Goal: Information Seeking & Learning: Learn about a topic

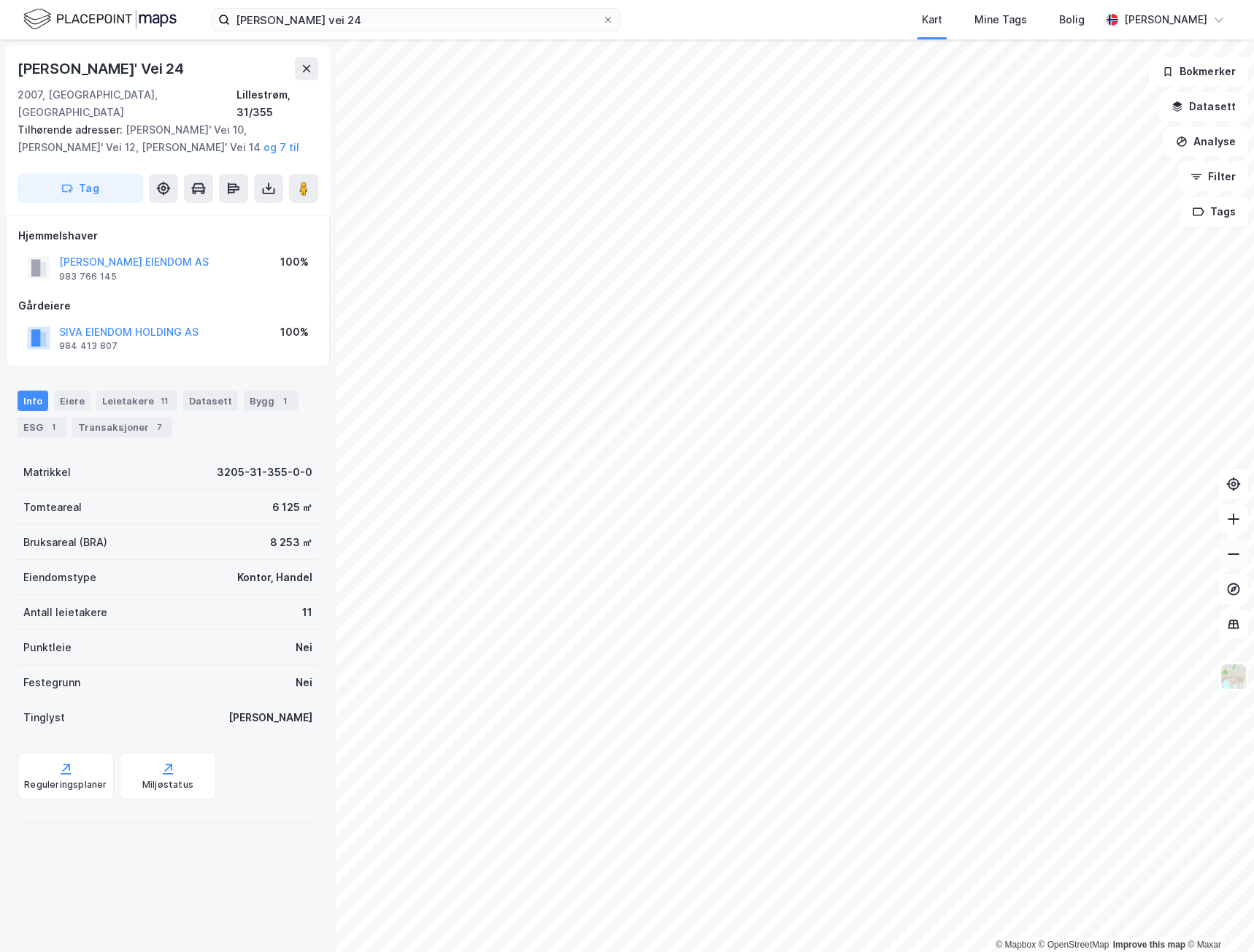
click at [1236, 559] on icon at bounding box center [1234, 554] width 14 height 14
click at [303, 71] on icon at bounding box center [307, 68] width 8 height 7
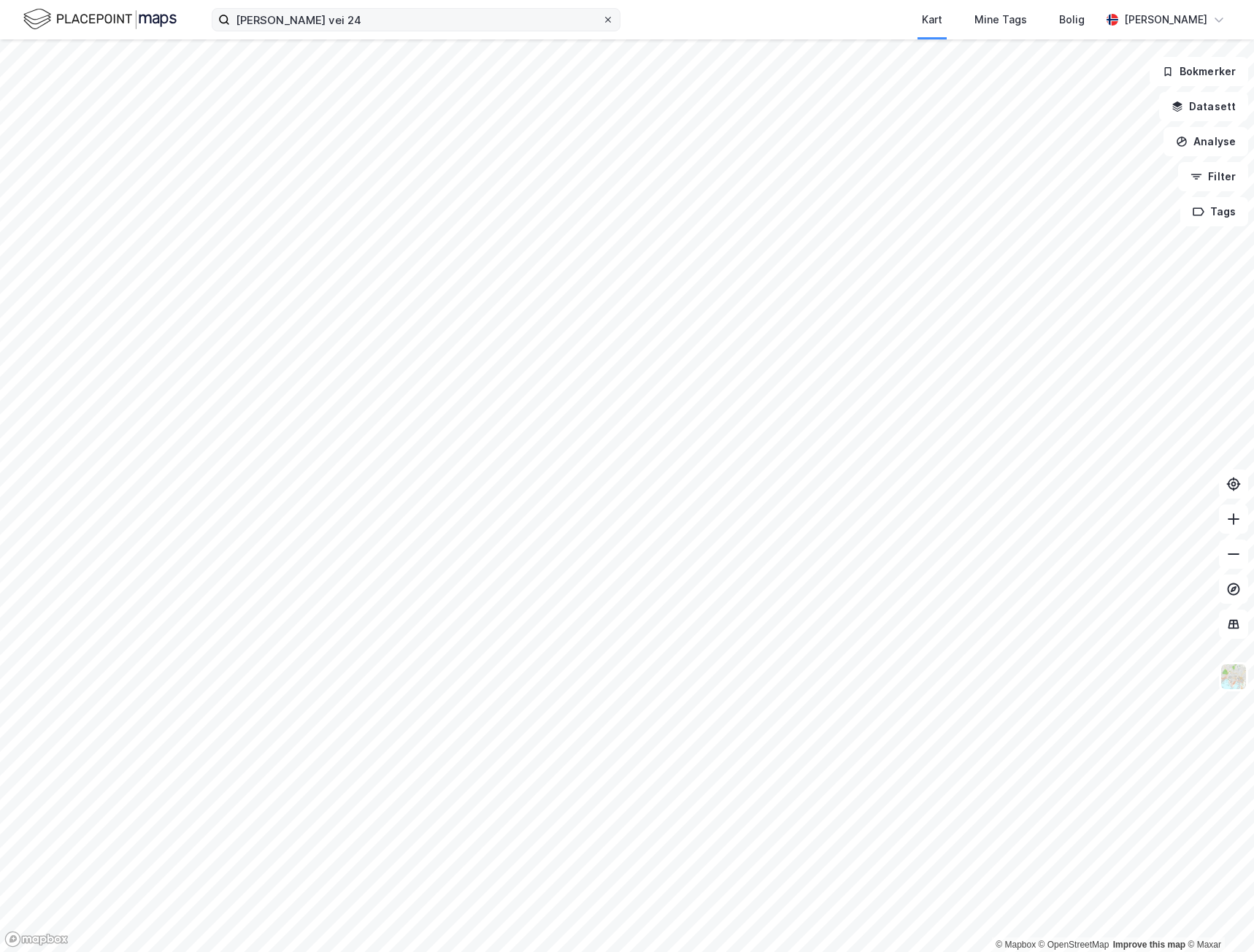
click at [611, 21] on icon at bounding box center [608, 19] width 9 height 9
click at [603, 21] on input "[PERSON_NAME] vei 24" at bounding box center [416, 19] width 373 height 22
click at [1240, 522] on icon at bounding box center [1234, 519] width 14 height 14
click at [1213, 179] on button "Filter" at bounding box center [1213, 176] width 70 height 29
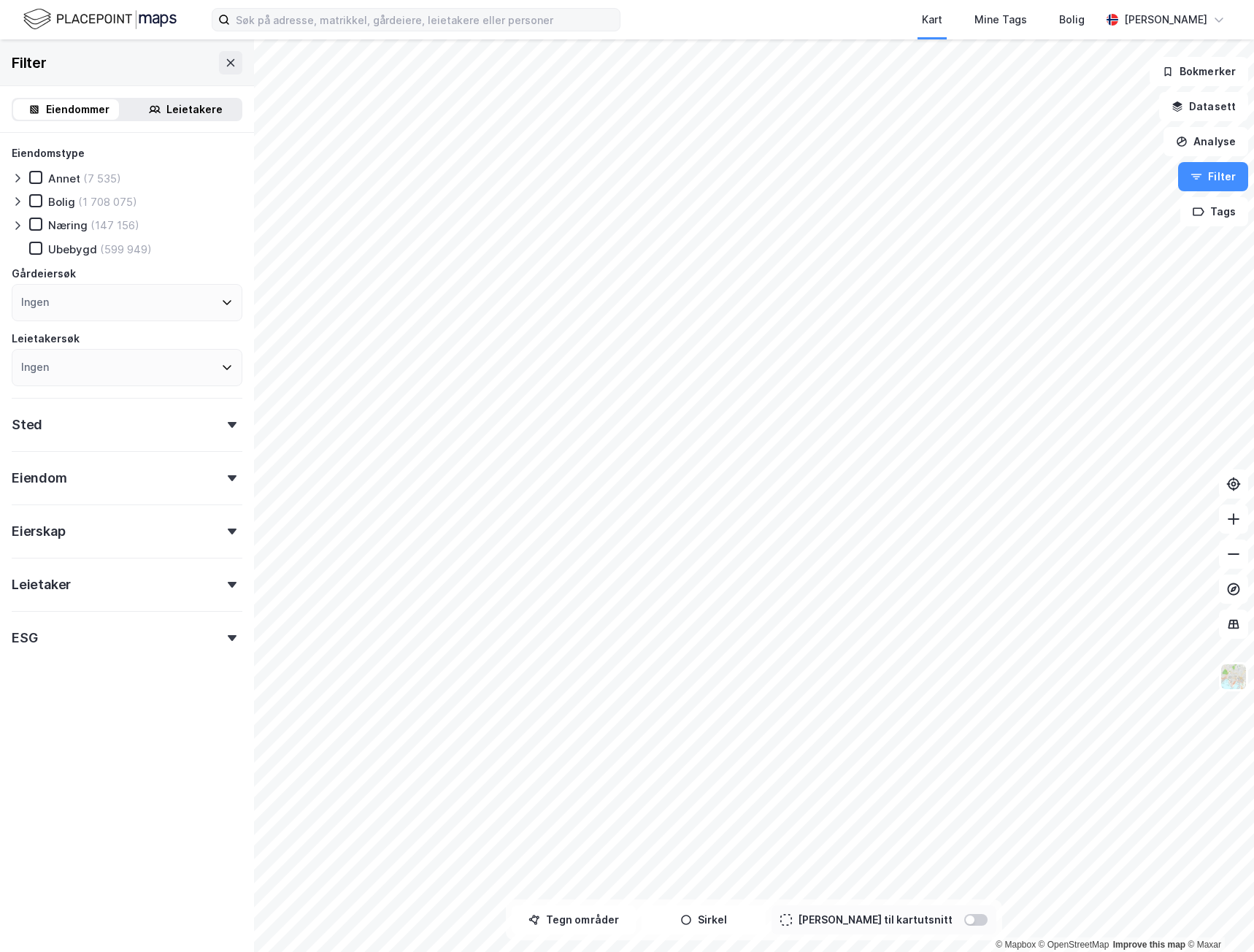
click at [14, 224] on icon at bounding box center [18, 225] width 12 height 12
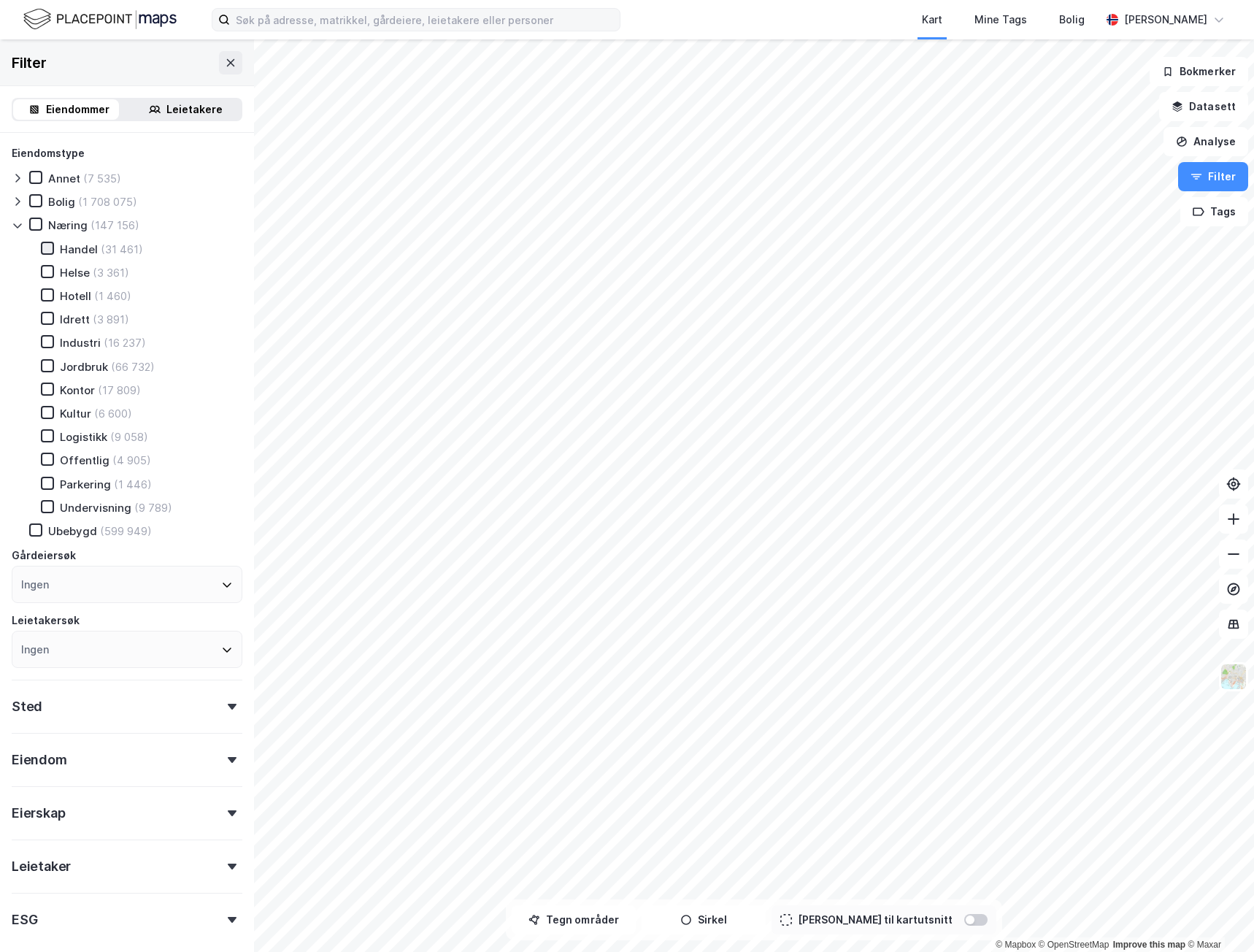
click at [47, 252] on icon at bounding box center [47, 248] width 10 height 10
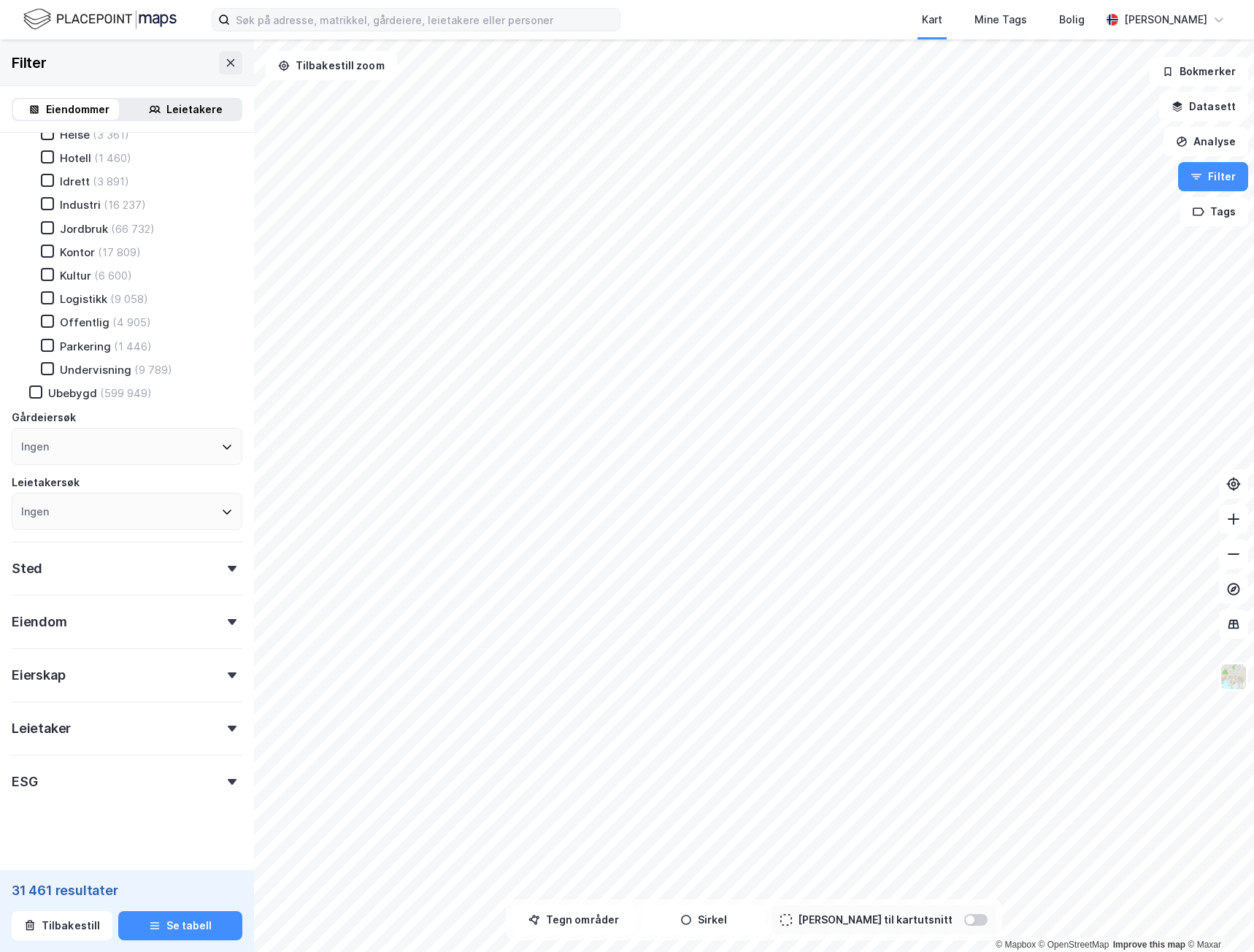
scroll to position [149, 0]
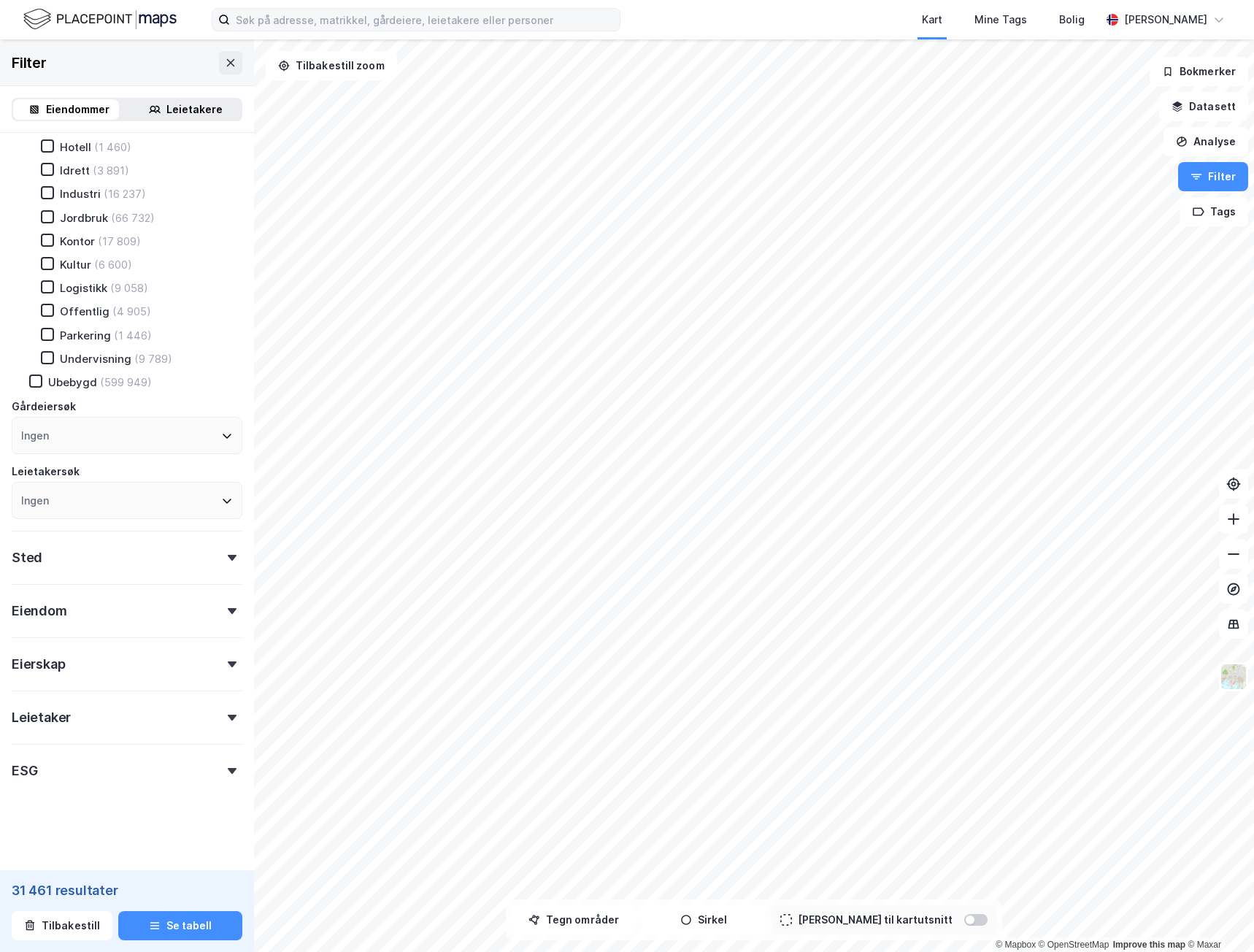
click at [220, 566] on div "Sted" at bounding box center [127, 551] width 231 height 42
click at [209, 616] on div "Eiendom" at bounding box center [127, 605] width 231 height 42
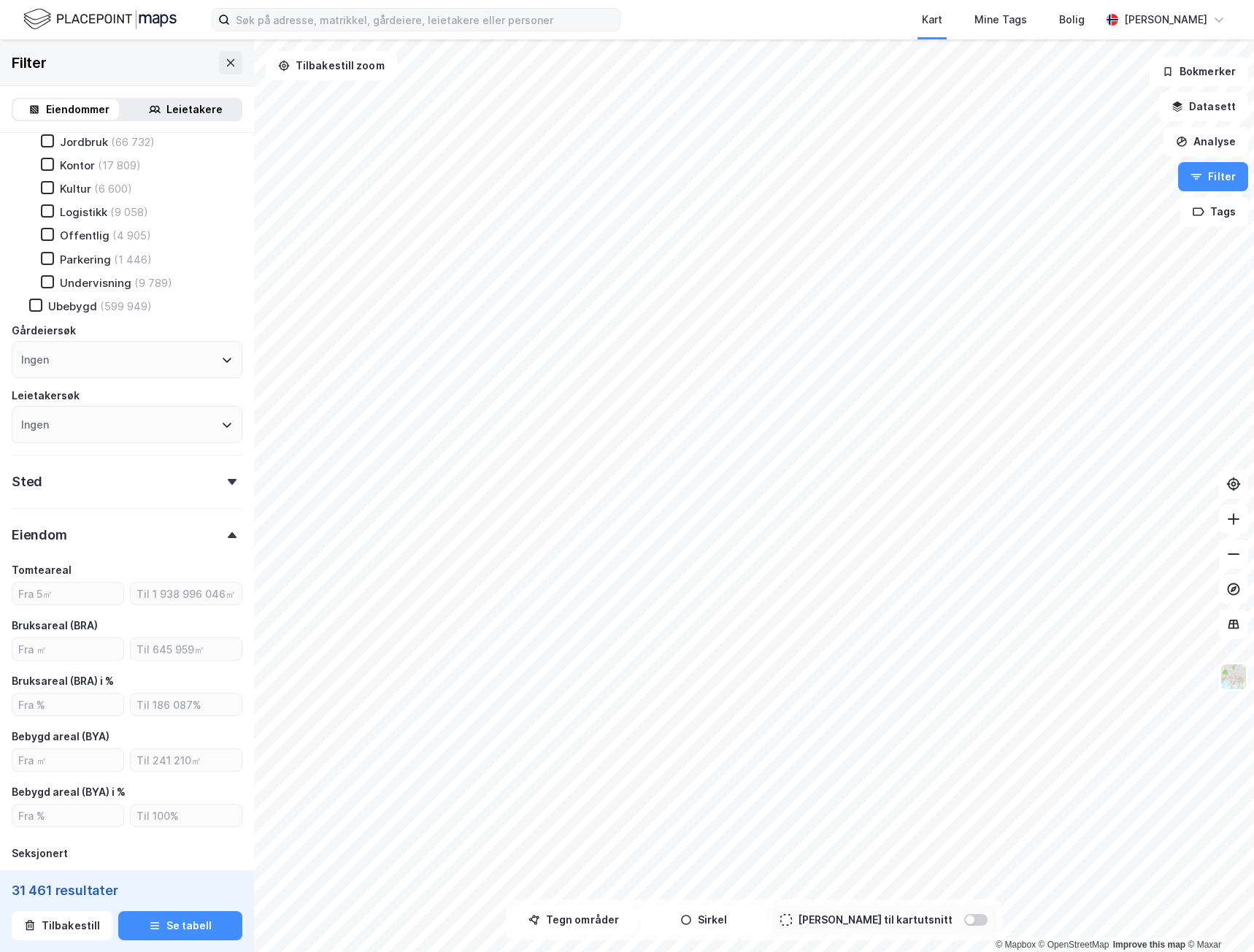
scroll to position [295, 0]
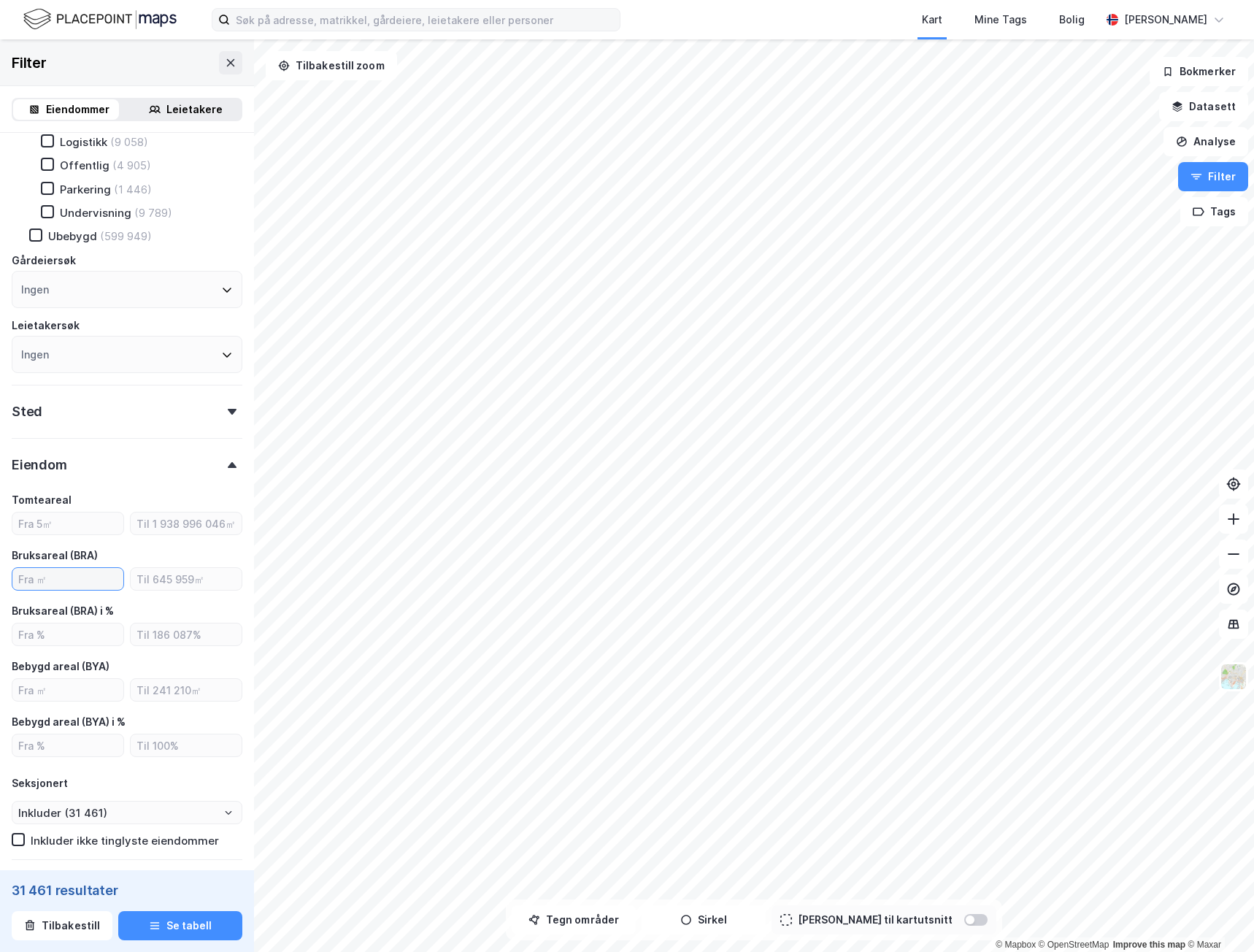
click at [75, 581] on input "number" at bounding box center [67, 579] width 111 height 22
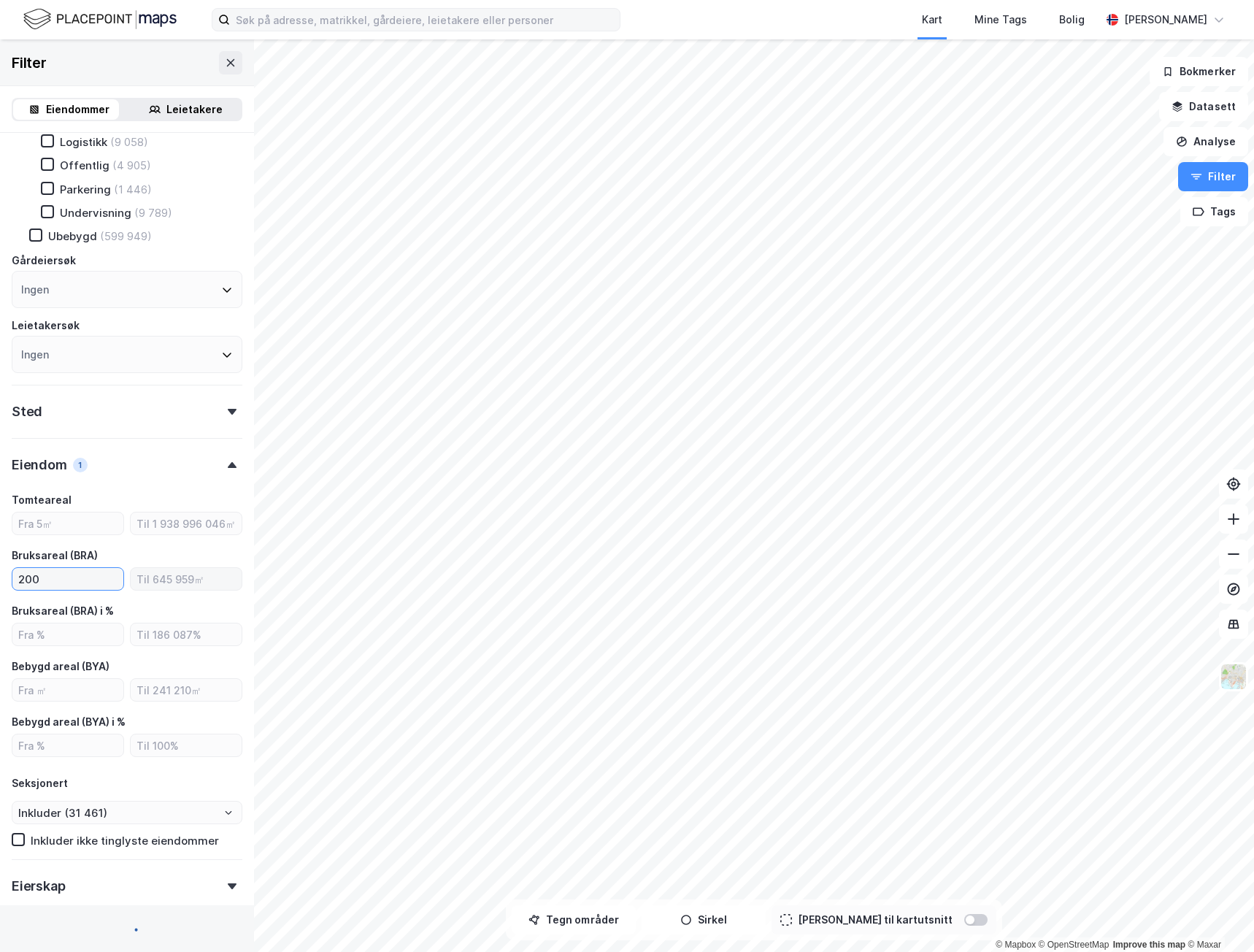
type input "2000"
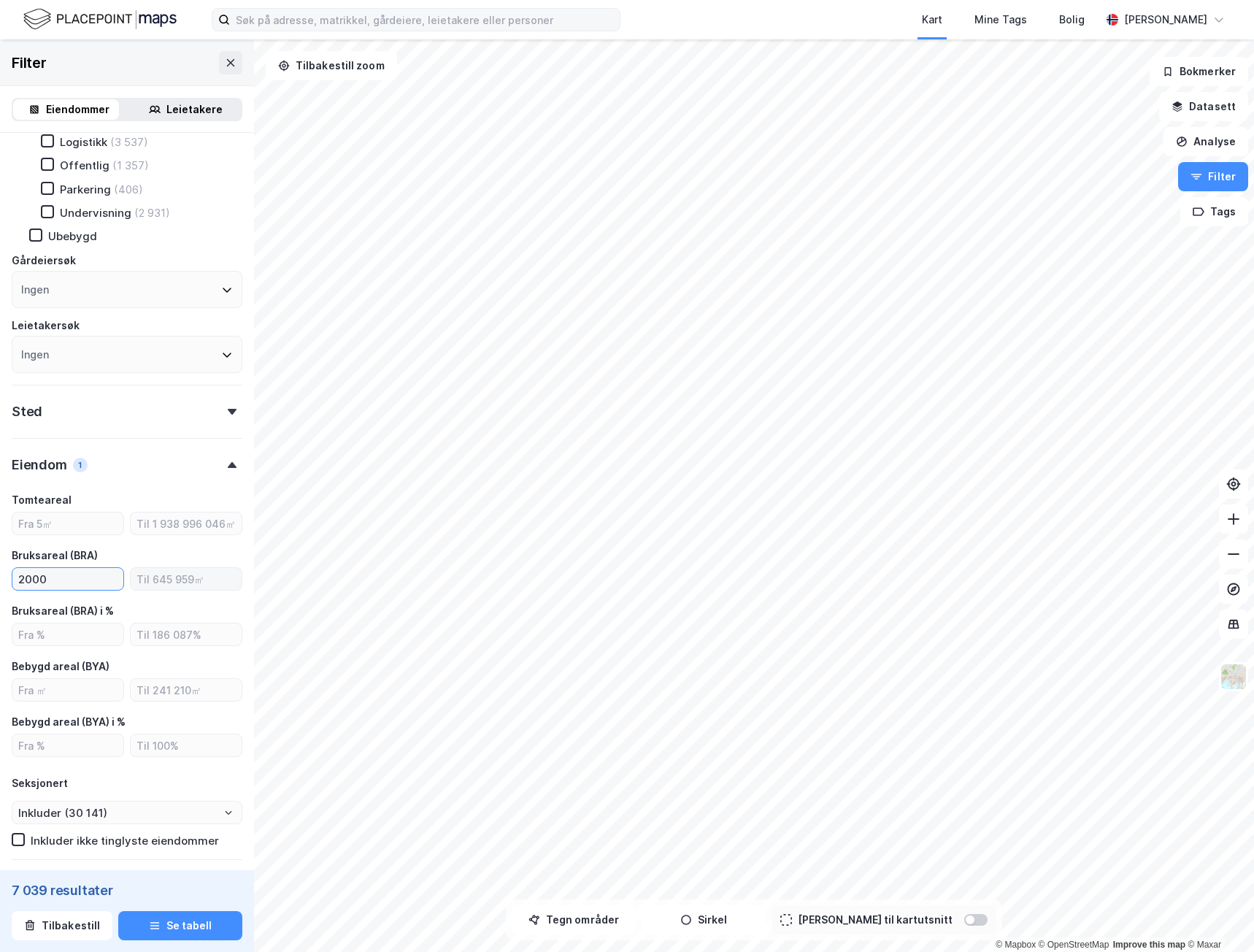
type input "Inkluder (7 039)"
type input "2"
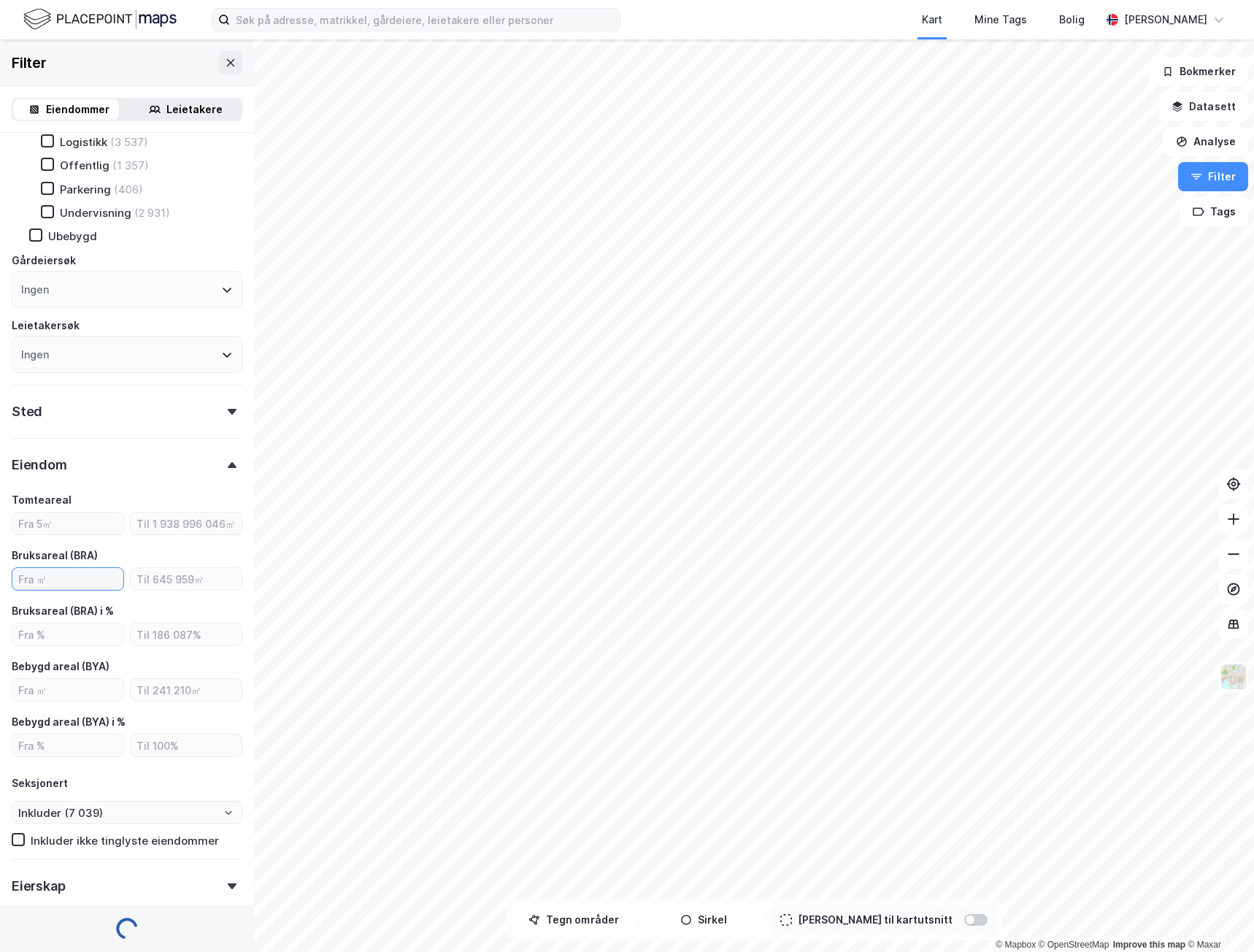
type input "Inkluder (31 461)"
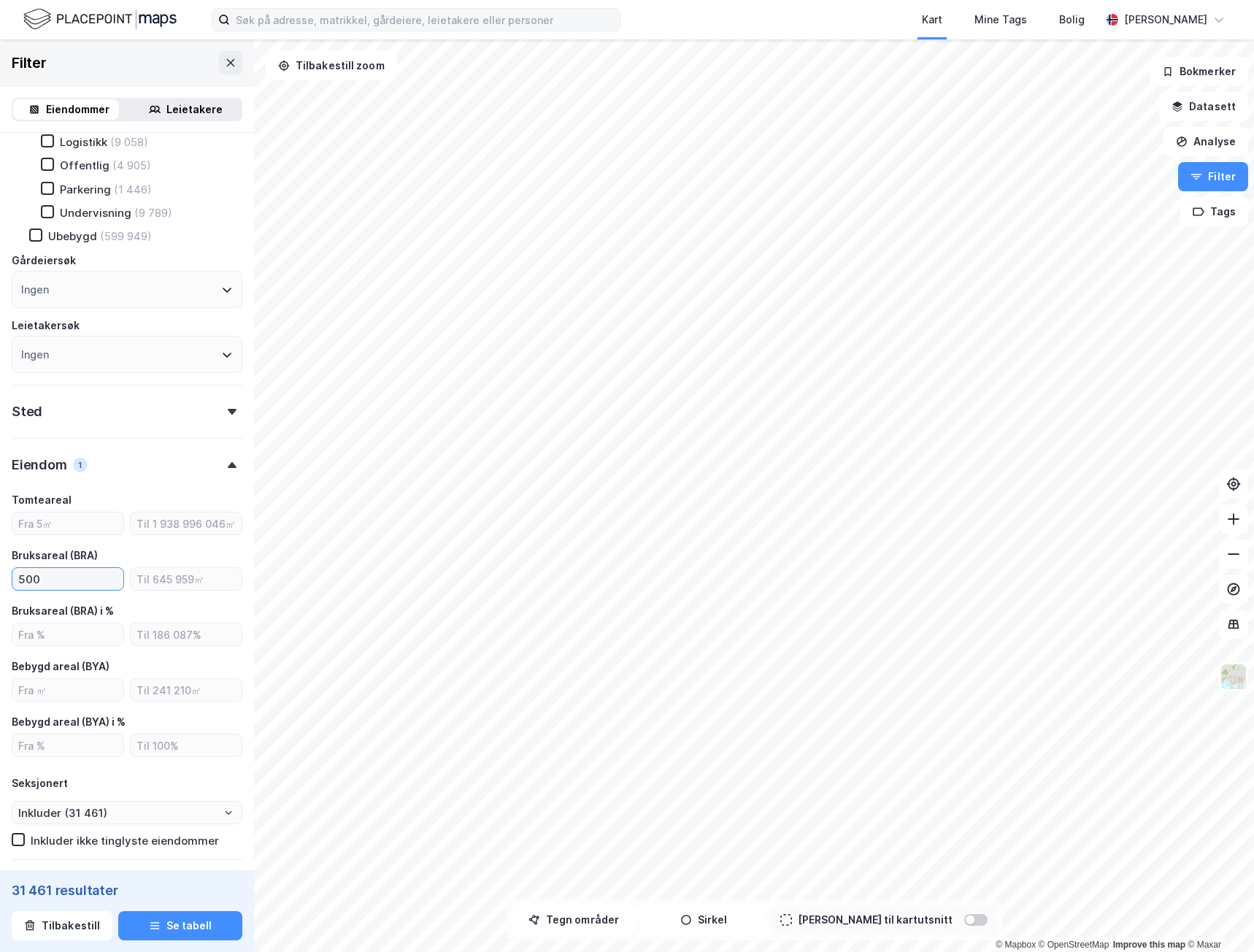
type input "5000"
type input "Inkluder (2 665)"
drag, startPoint x: 70, startPoint y: 575, endPoint x: -1, endPoint y: 583, distance: 71.4
click at [0, 583] on html "Kart Mine Tags [PERSON_NAME] © Mapbox © OpenStreetMap Improve this map © Maxar …" at bounding box center [627, 476] width 1254 height 952
type input "7000"
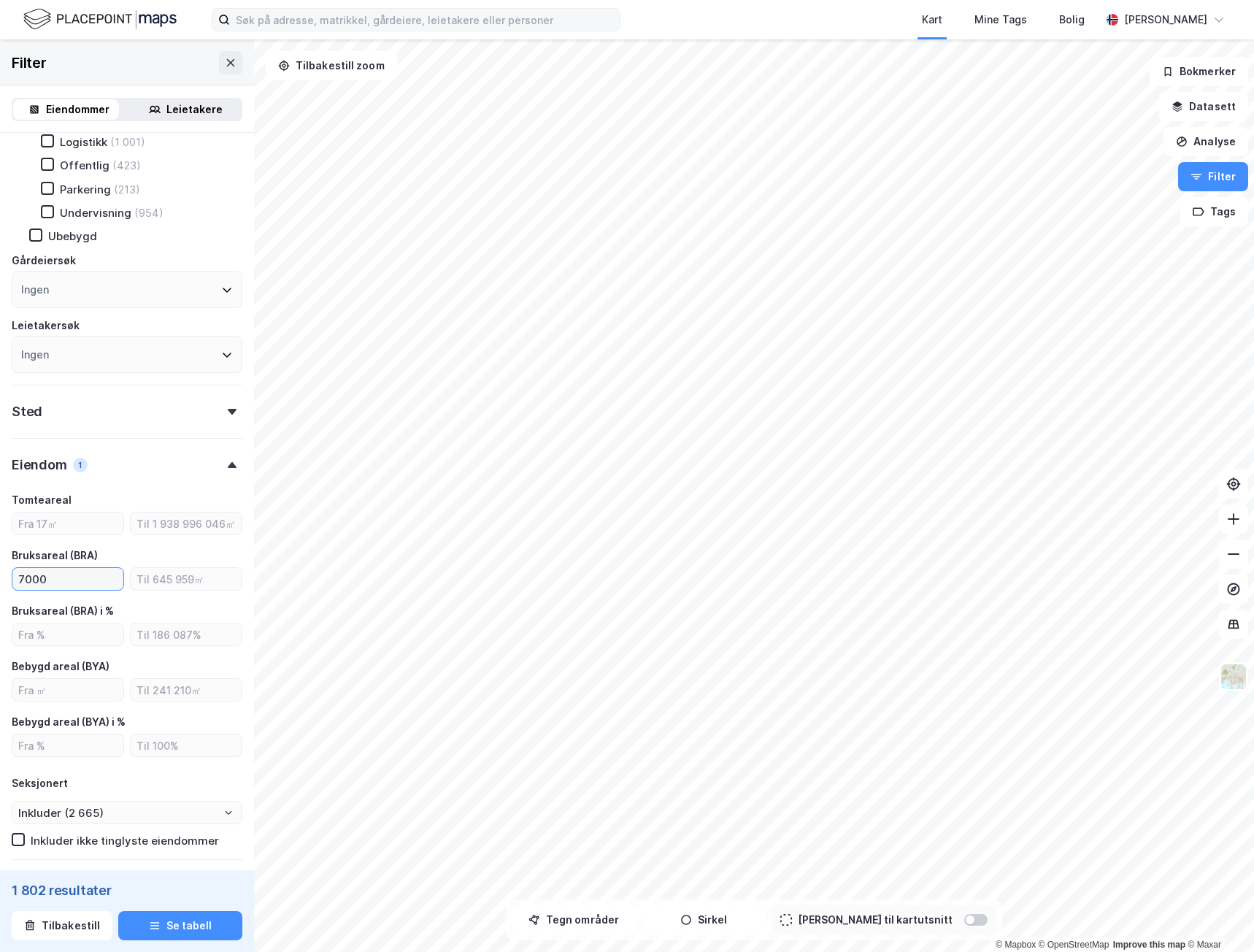
type input "Inkluder (1 802)"
type input "7000"
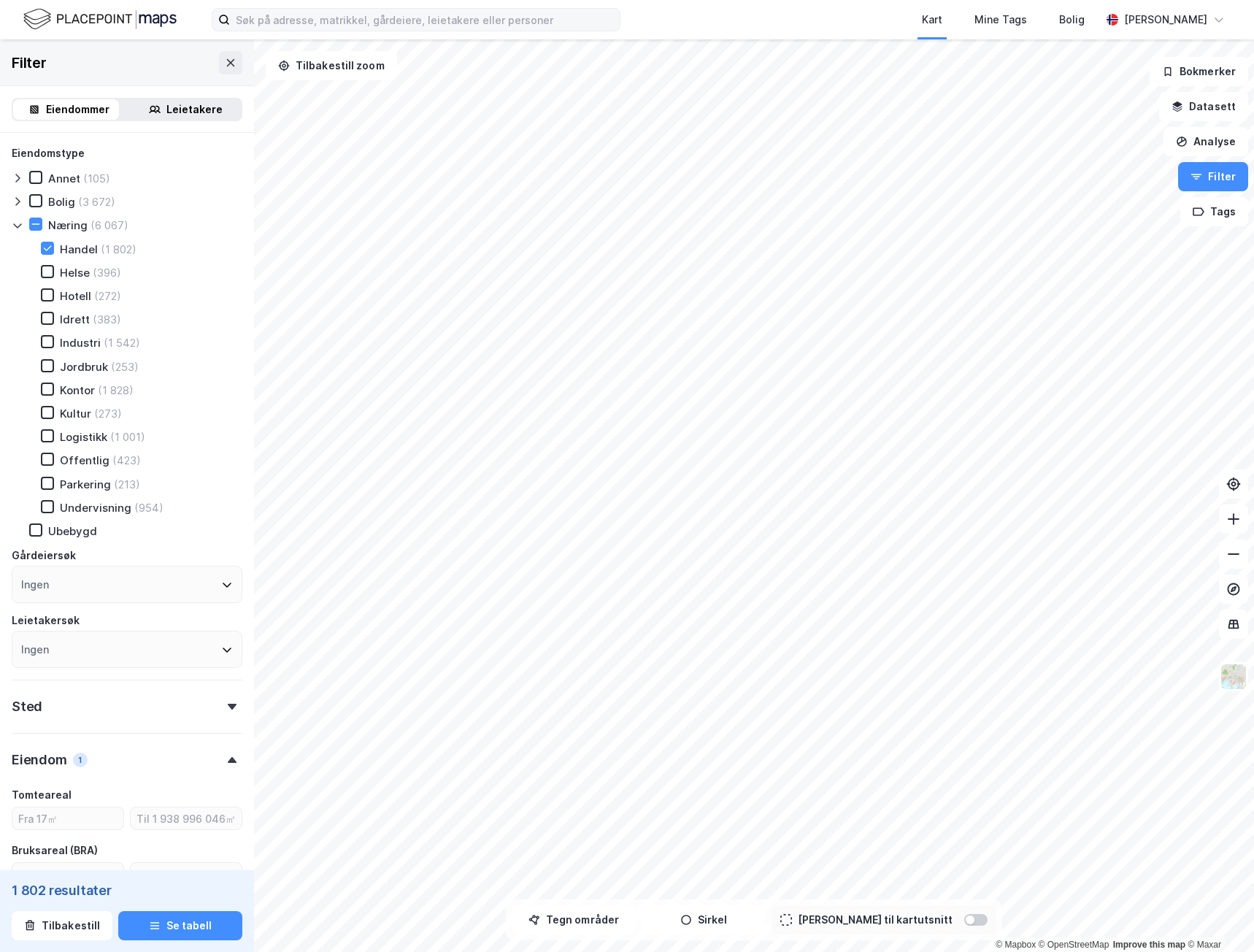
click at [175, 582] on div "Ingen" at bounding box center [127, 584] width 231 height 37
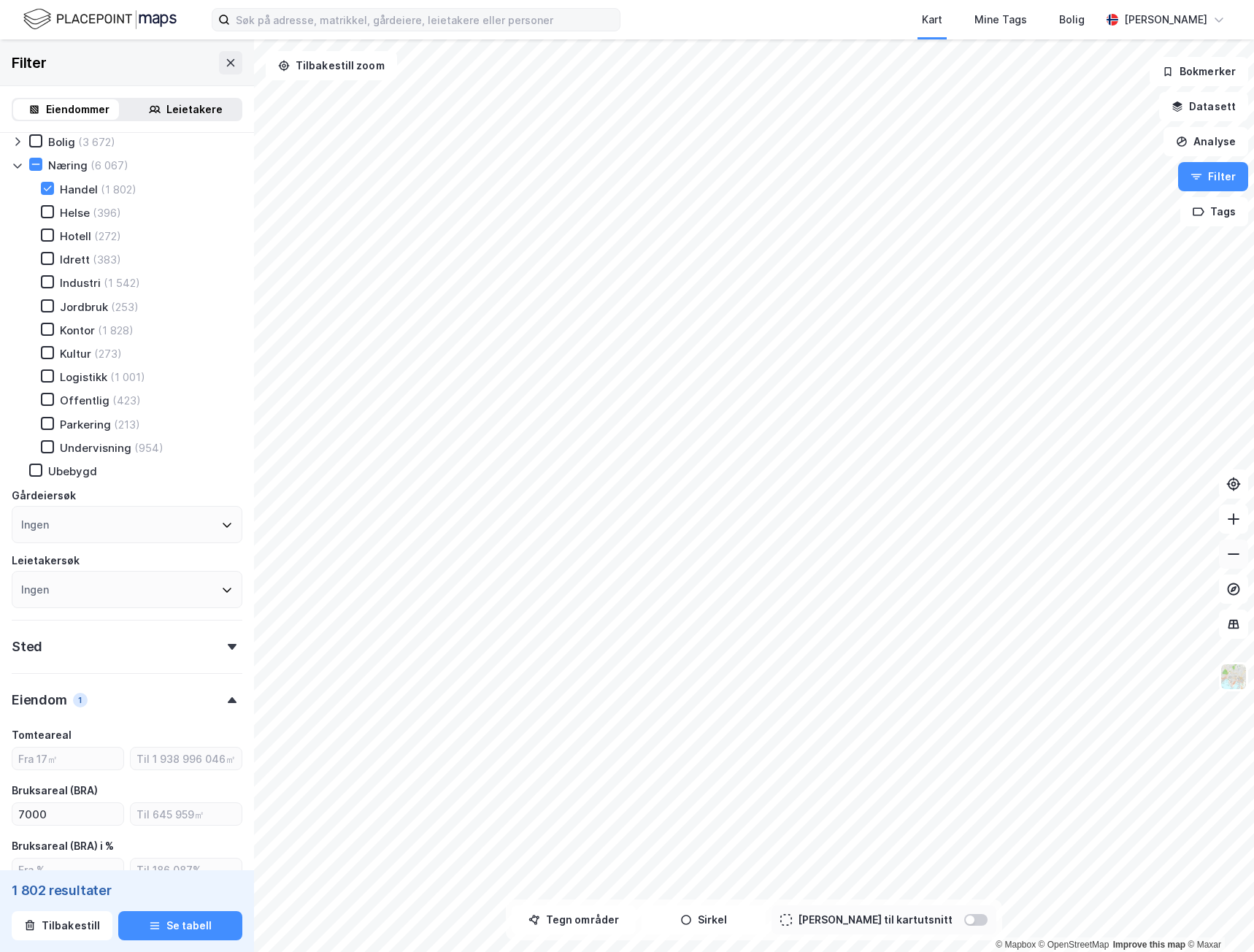
click at [1229, 551] on icon at bounding box center [1234, 554] width 14 height 14
click at [1228, 517] on icon at bounding box center [1234, 519] width 14 height 14
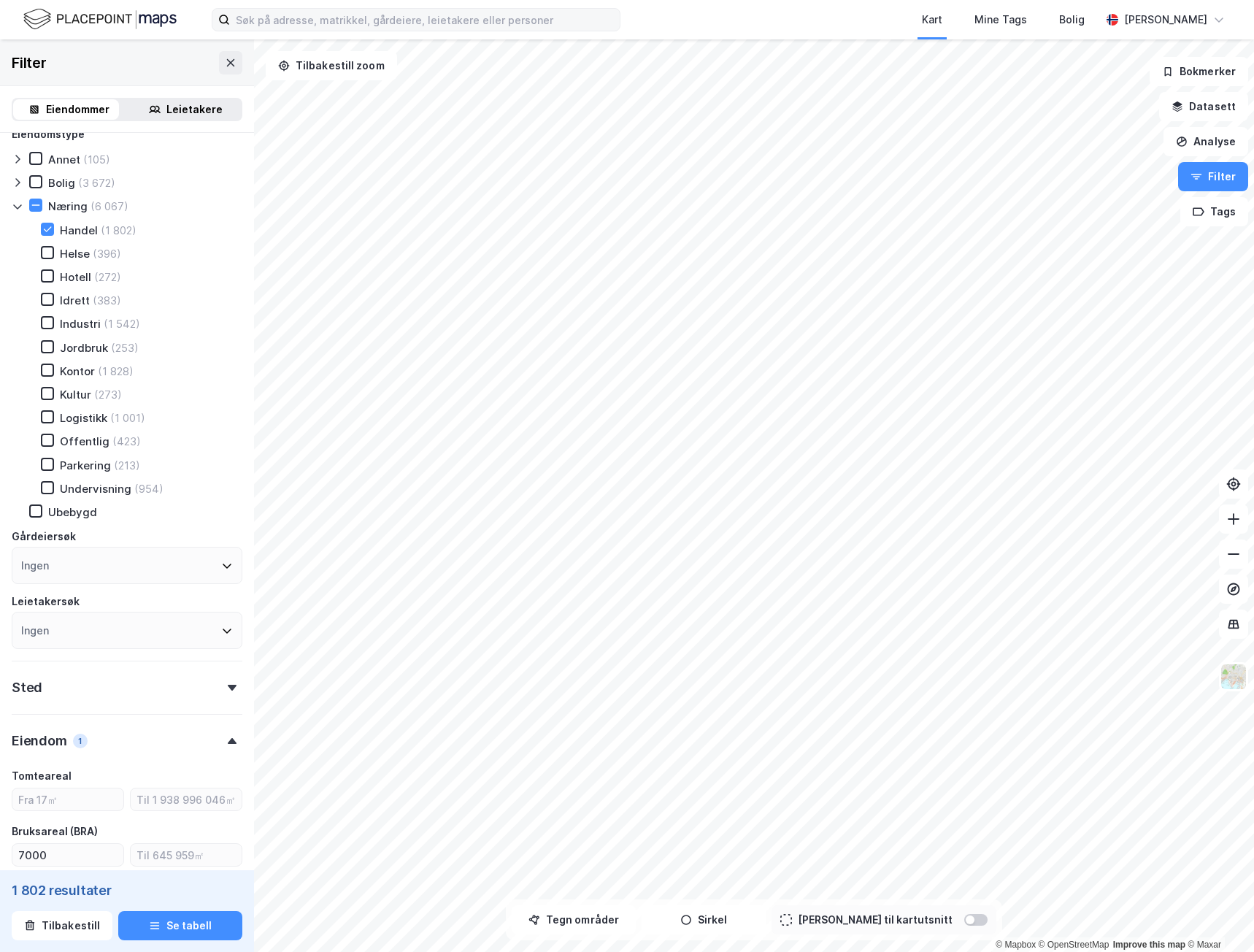
scroll to position [0, 0]
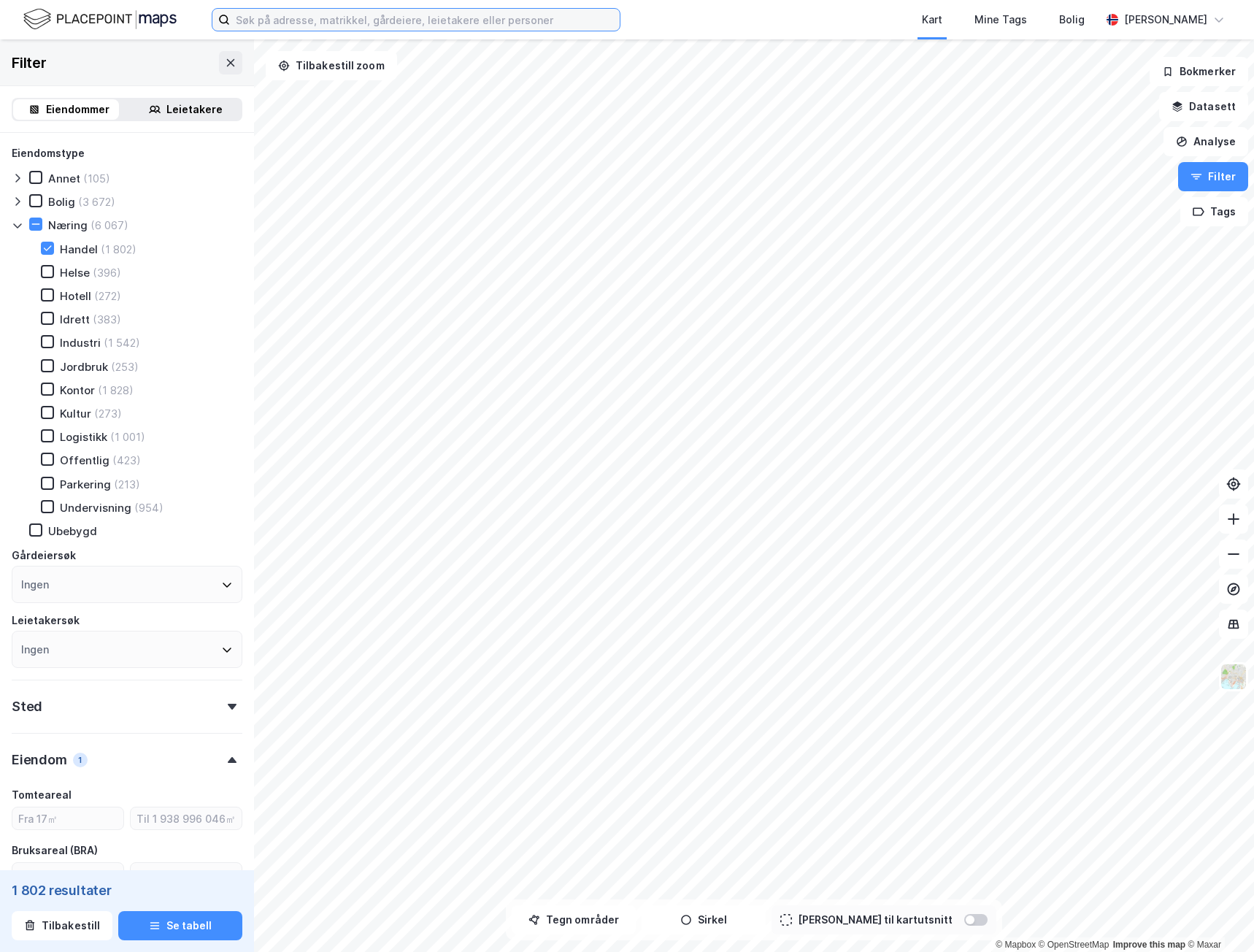
click at [405, 20] on input at bounding box center [425, 19] width 390 height 22
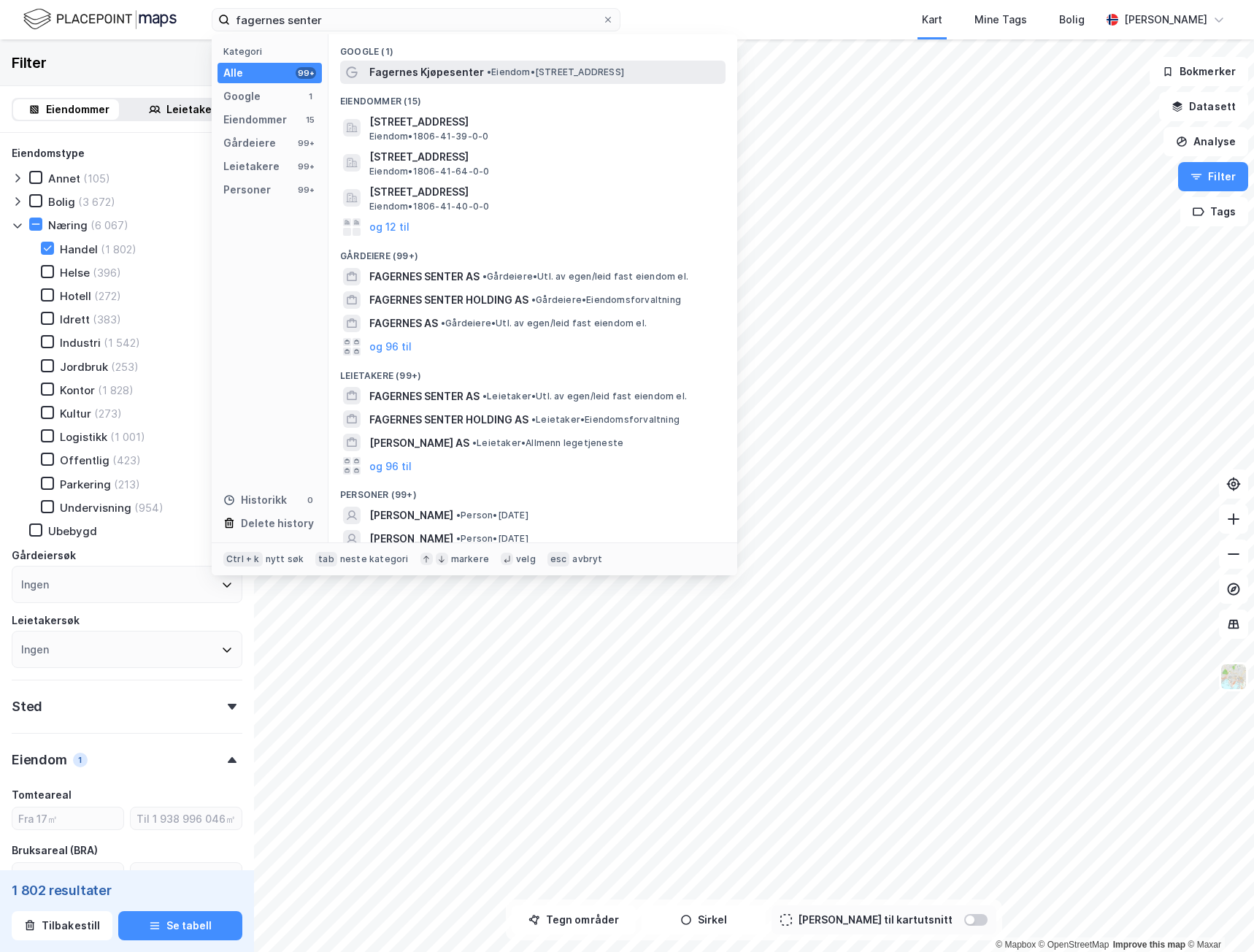
click at [462, 73] on span "Fagernes Kjøpesenter" at bounding box center [426, 72] width 115 height 18
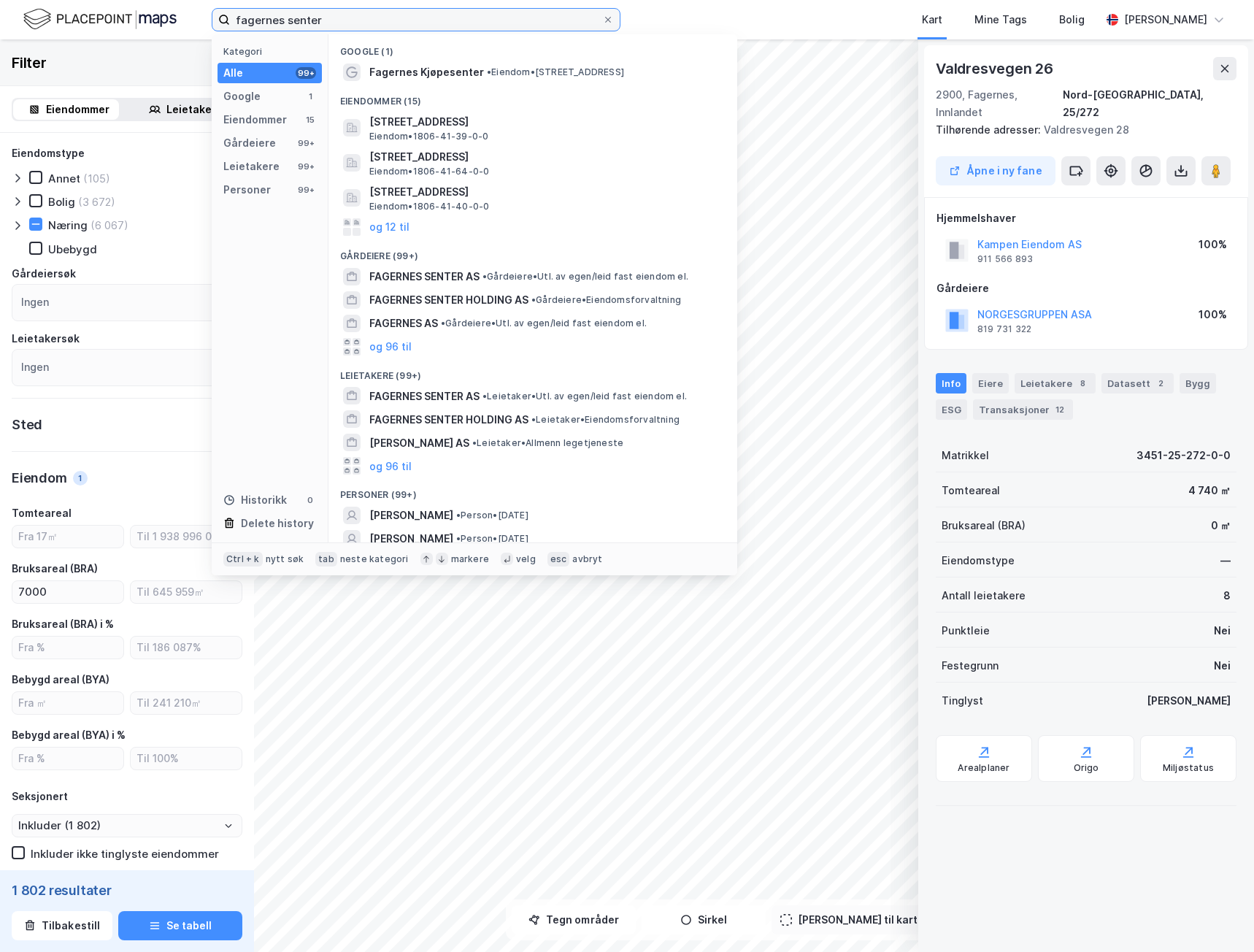
click at [347, 29] on input "fagernes senter" at bounding box center [416, 19] width 373 height 22
drag, startPoint x: 317, startPoint y: 27, endPoint x: 75, endPoint y: 38, distance: 242.2
click at [79, 37] on div "fagernes senter Kategori Alle 99+ Google 1 Eiendommer 15 Gårdeiere 99+ Leietake…" at bounding box center [627, 19] width 1254 height 39
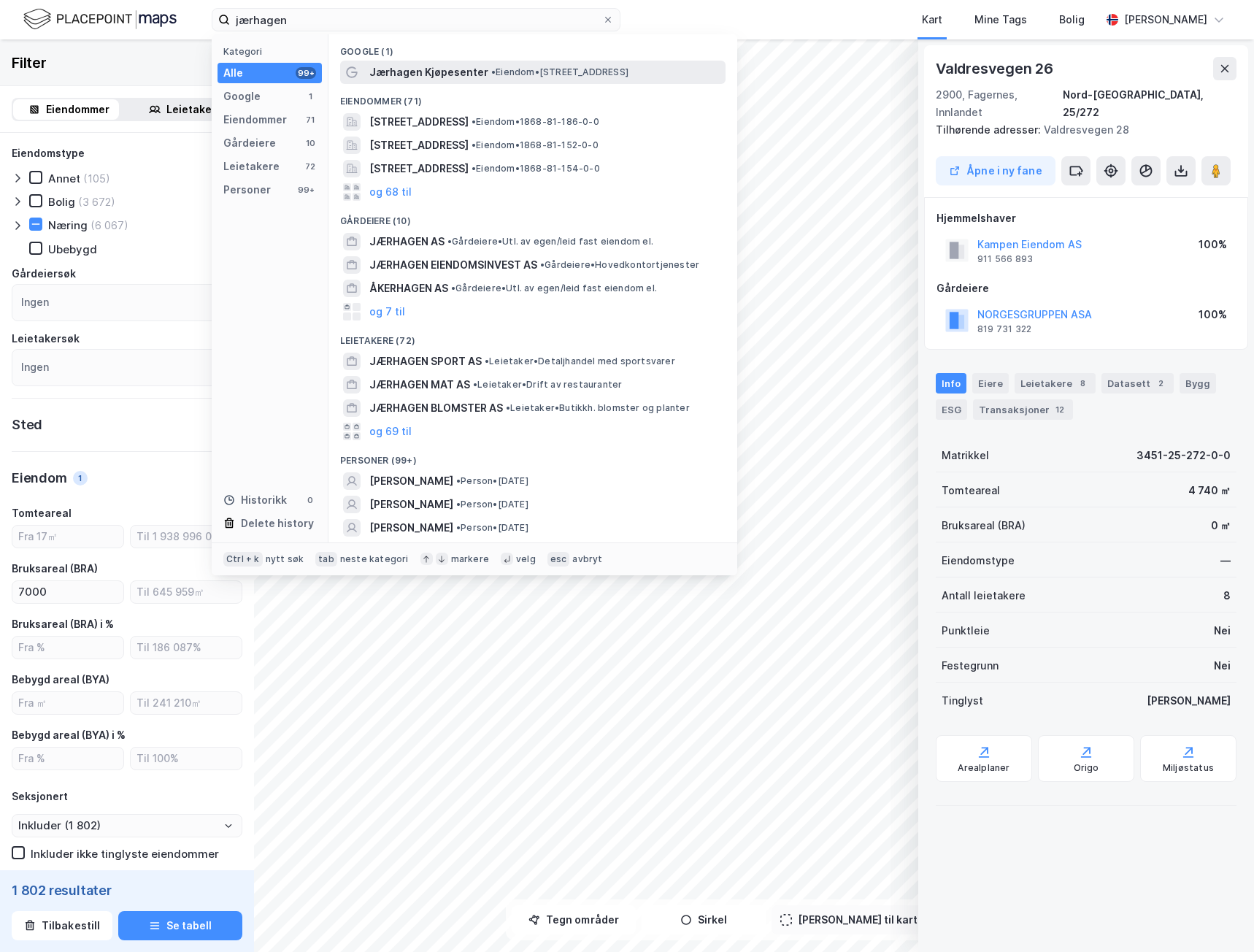
click at [437, 62] on div "Jærhagen Kjøpesenter • Eiendom • [STREET_ADDRESS]" at bounding box center [533, 72] width 385 height 23
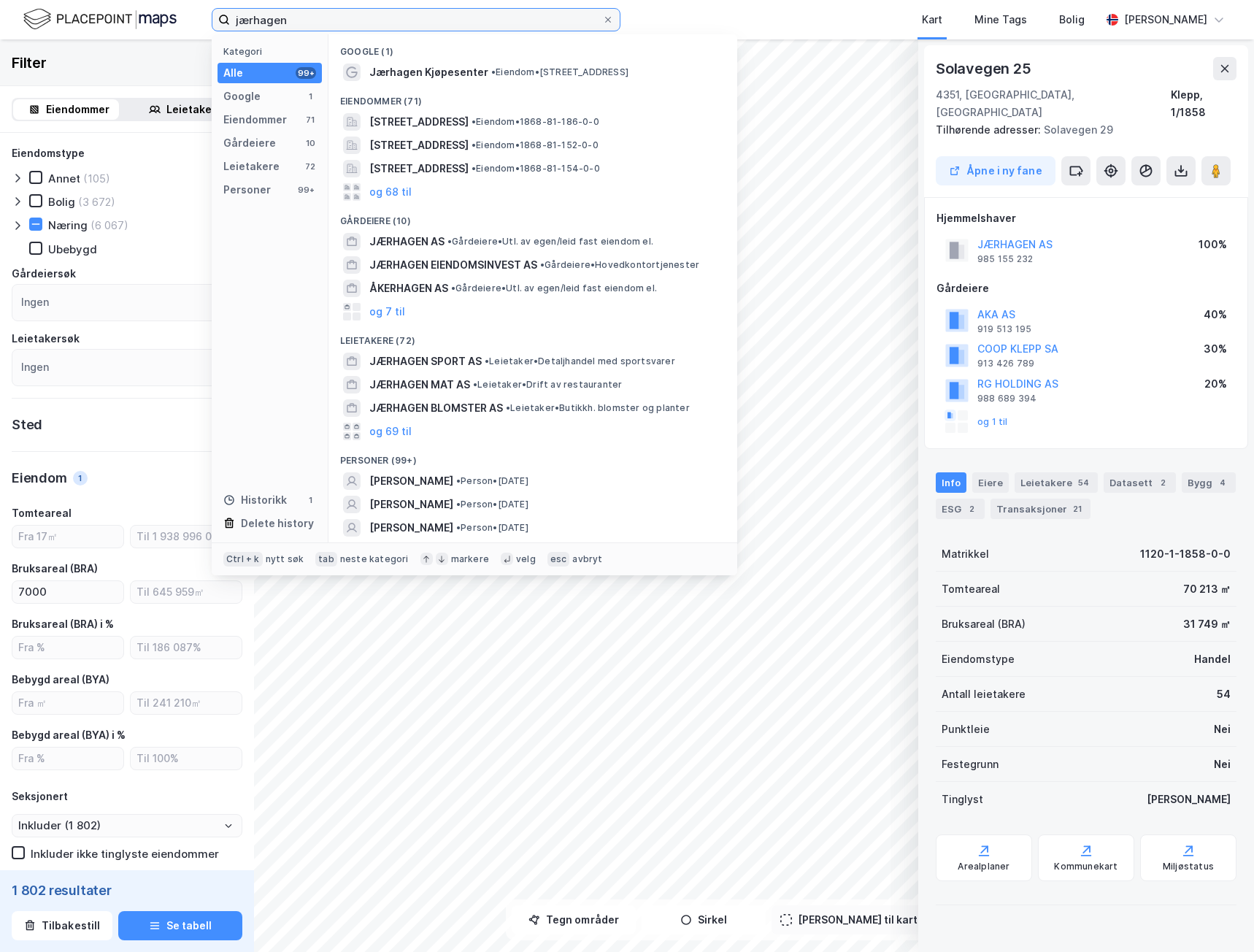
click at [284, 13] on input "jærhagen" at bounding box center [416, 19] width 373 height 22
drag, startPoint x: 312, startPoint y: 23, endPoint x: 172, endPoint y: 23, distance: 140.0
click at [175, 24] on div "jærhagen Kategori Alle 99+ Google 1 Eiendommer 71 Gårdeiere 10 Leietakere 72 Pe…" at bounding box center [627, 19] width 1254 height 39
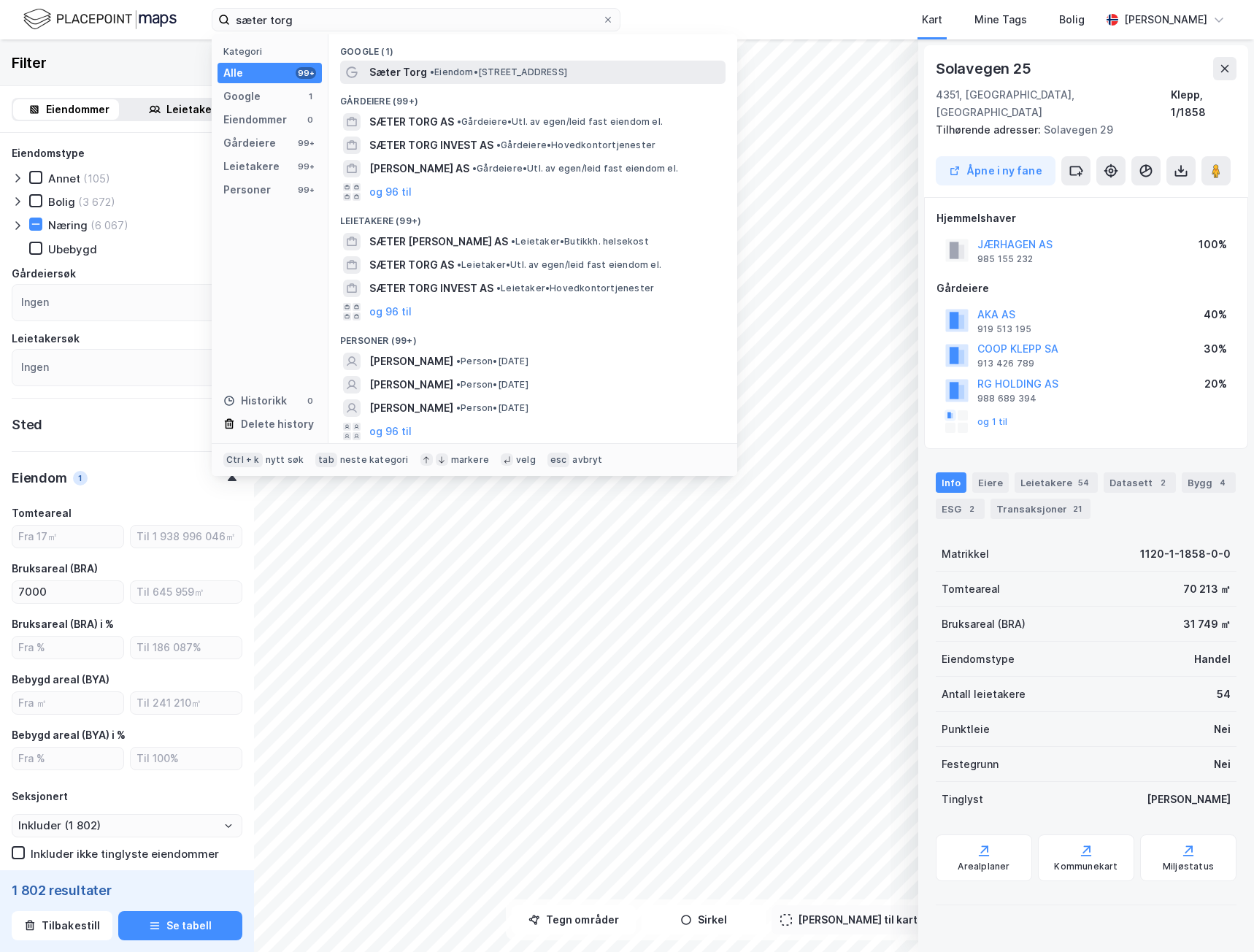
click at [458, 68] on span "• Eiendom • [STREET_ADDRESS]" at bounding box center [498, 72] width 137 height 12
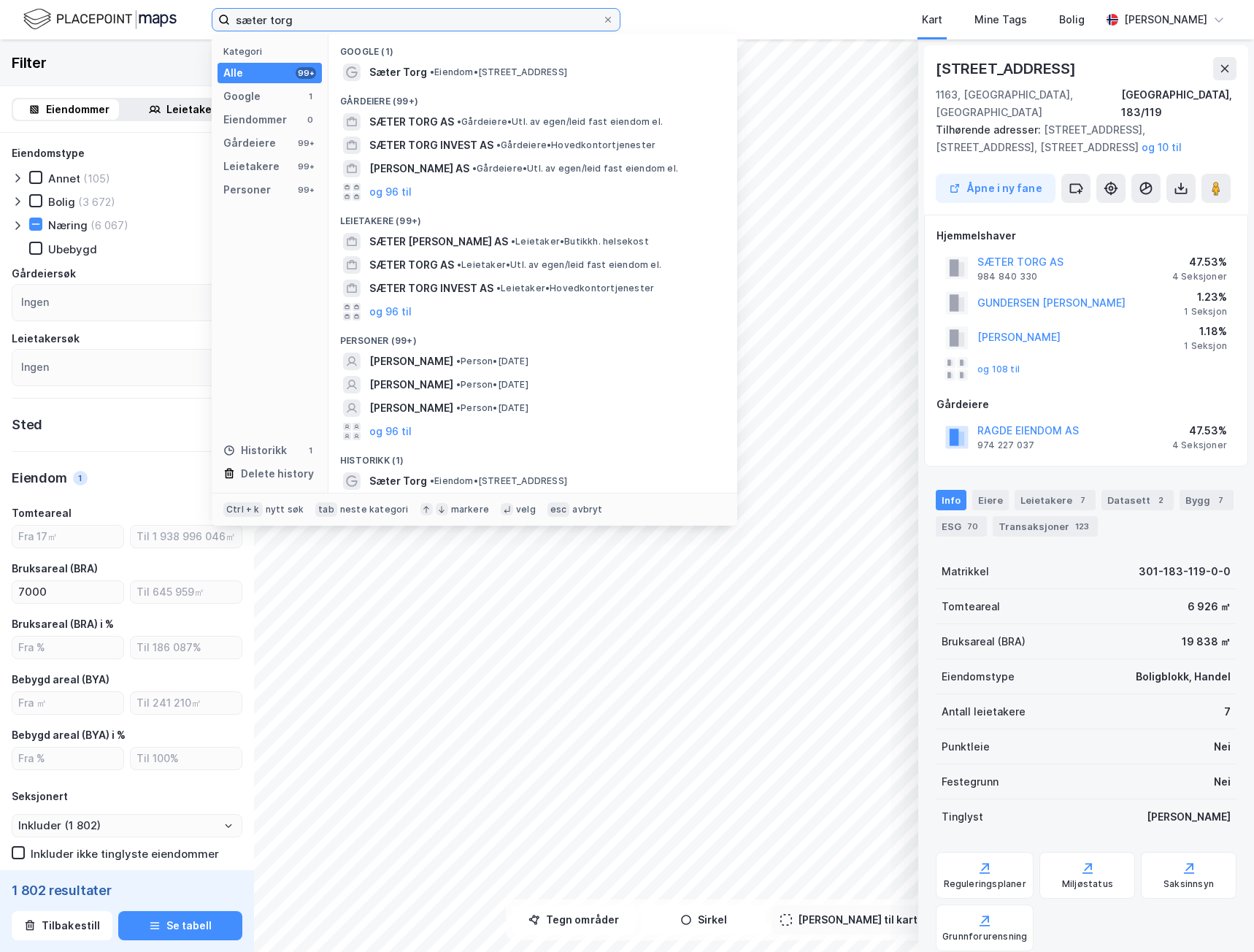
click at [345, 24] on input "sæter torg" at bounding box center [416, 19] width 373 height 22
drag, startPoint x: 353, startPoint y: 20, endPoint x: 35, endPoint y: 26, distance: 318.1
click at [38, 31] on div "sæter torg Kategori Alle 99+ Google 1 Eiendommer 0 Gårdeiere 99+ Leietakere 99+…" at bounding box center [627, 19] width 1254 height 39
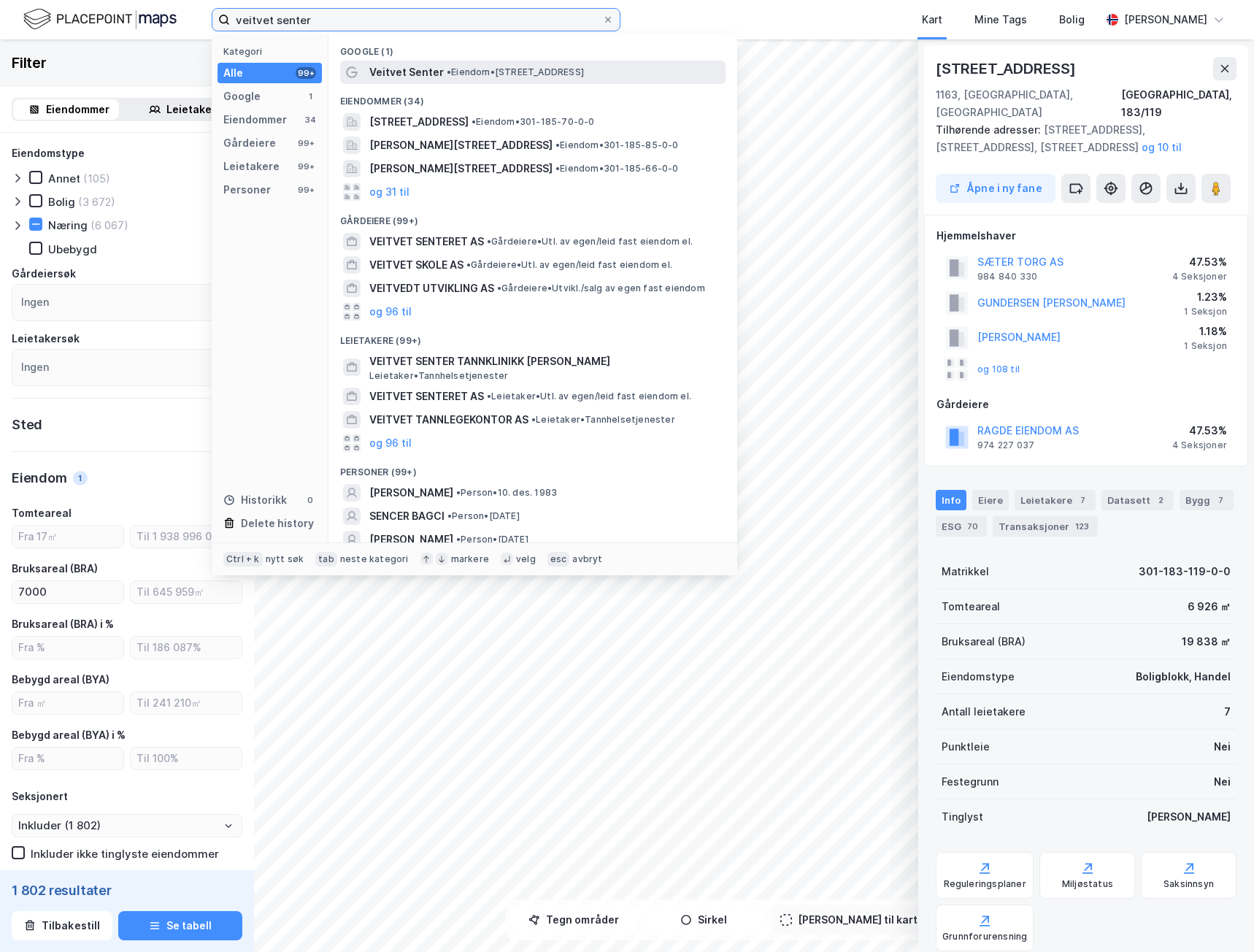
type input "veitvet senter"
click at [460, 77] on span "• Eiendom • [STREET_ADDRESS]" at bounding box center [515, 72] width 137 height 12
